Goal: Navigation & Orientation: Find specific page/section

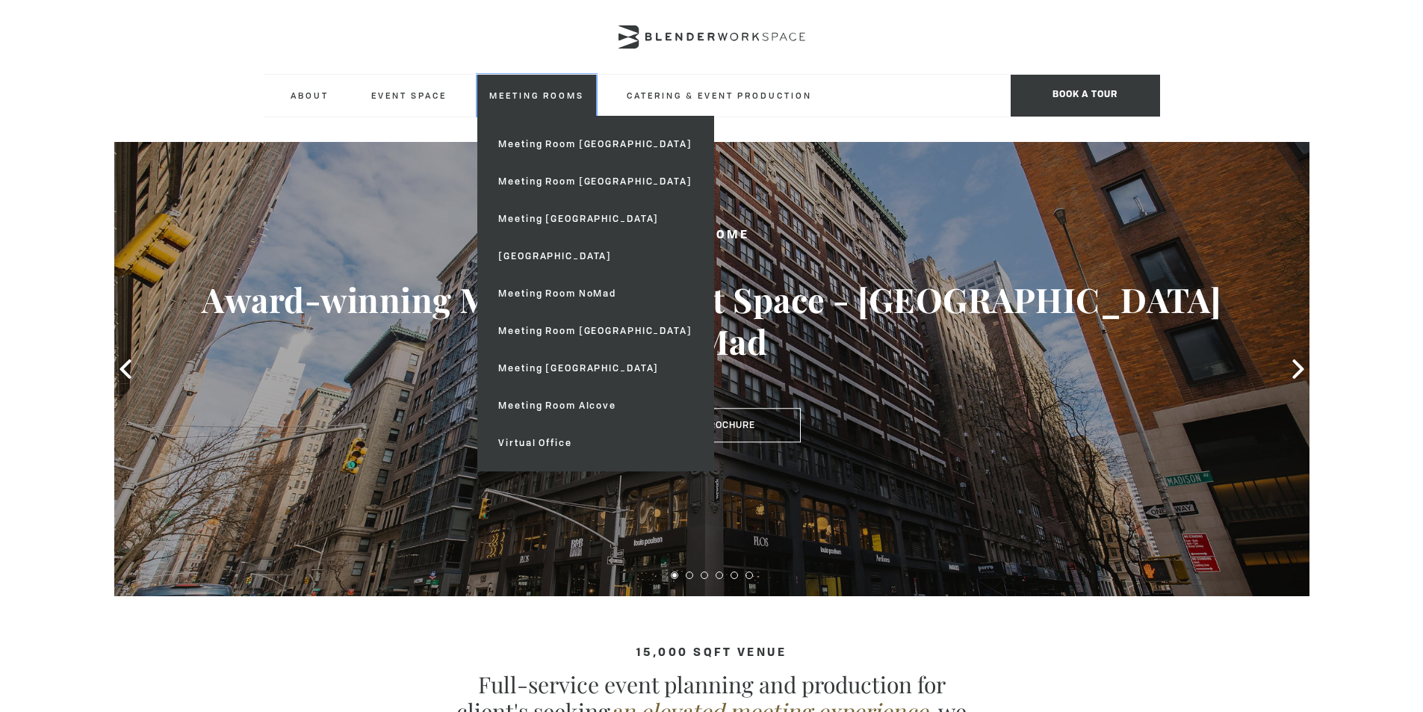
click at [545, 93] on link "Meeting Rooms" at bounding box center [536, 95] width 119 height 41
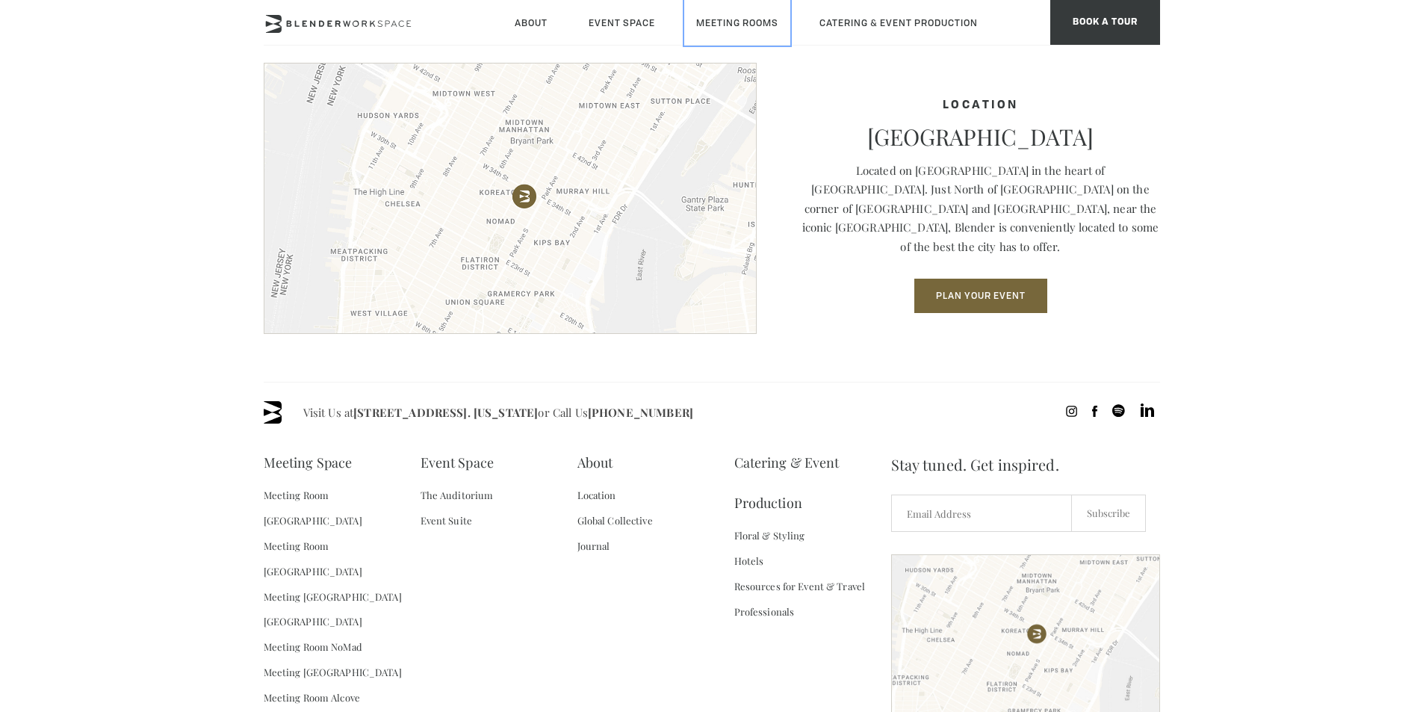
scroll to position [2118, 0]
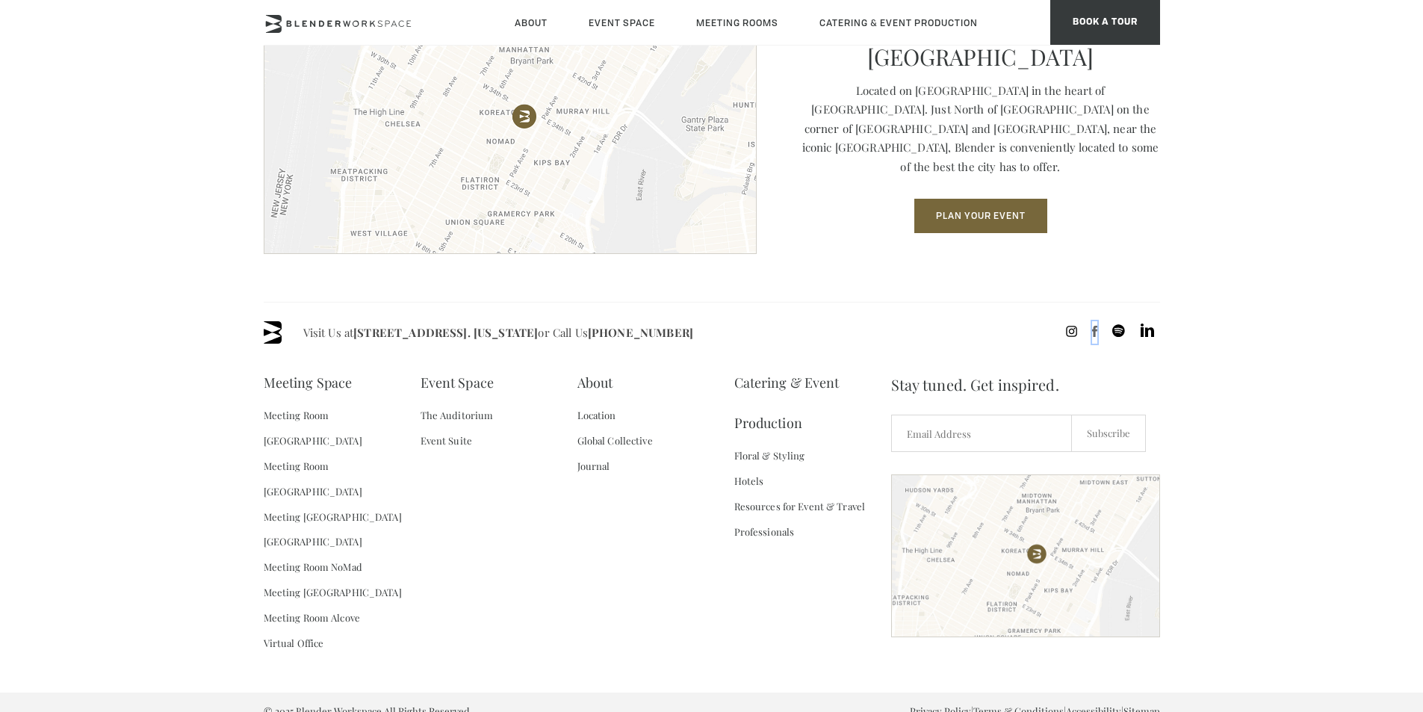
click at [1094, 332] on icon at bounding box center [1094, 331] width 5 height 11
click at [931, 705] on link "Privacy Policy" at bounding box center [940, 711] width 61 height 13
click at [1010, 702] on span "Privacy Policy | Terms & Conditions | Accessibility | Sitemap" at bounding box center [1035, 711] width 250 height 19
click at [1044, 705] on link "Terms & Conditions" at bounding box center [1018, 711] width 90 height 13
click at [1092, 705] on link "Accessibility" at bounding box center [1093, 711] width 55 height 13
